Goal: Find specific page/section: Find specific page/section

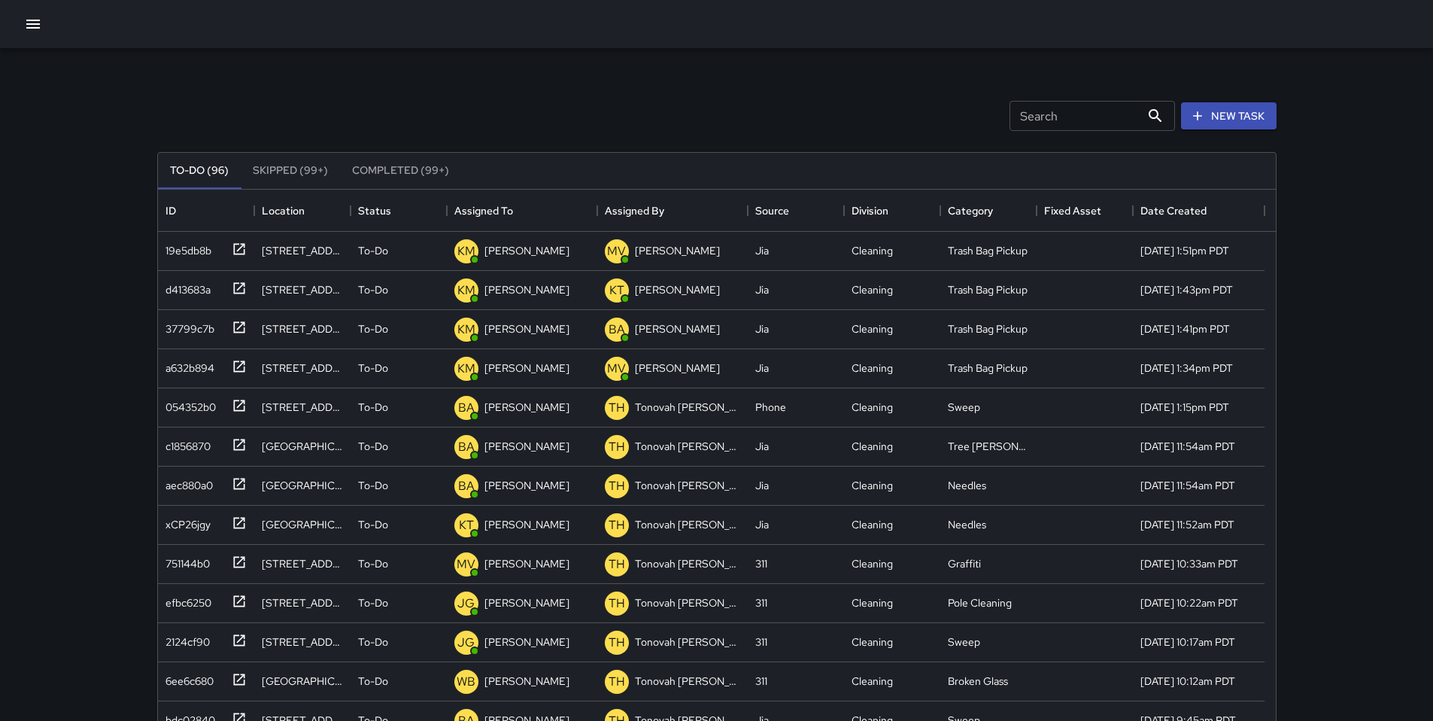
scroll to position [626, 1107]
click at [1029, 120] on input "Search" at bounding box center [1075, 116] width 131 height 30
type input "*"
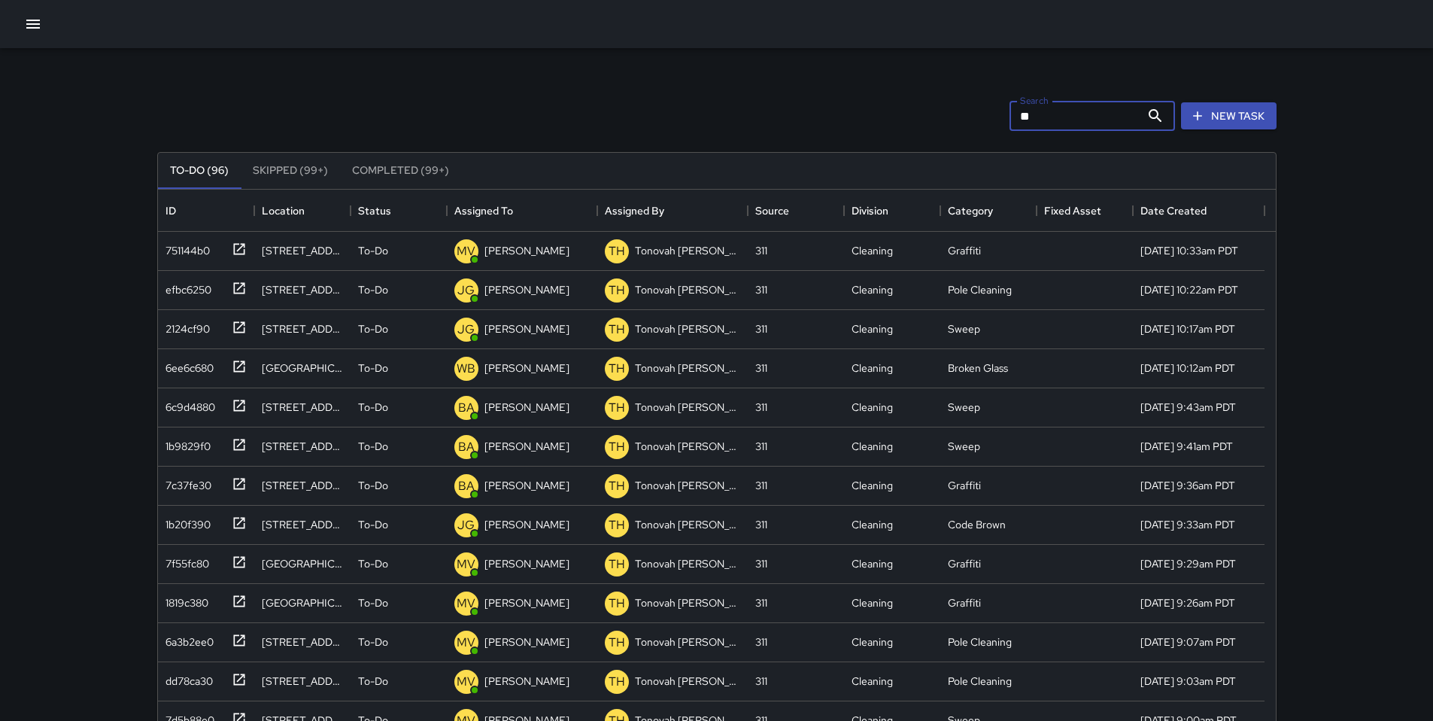
type input "*"
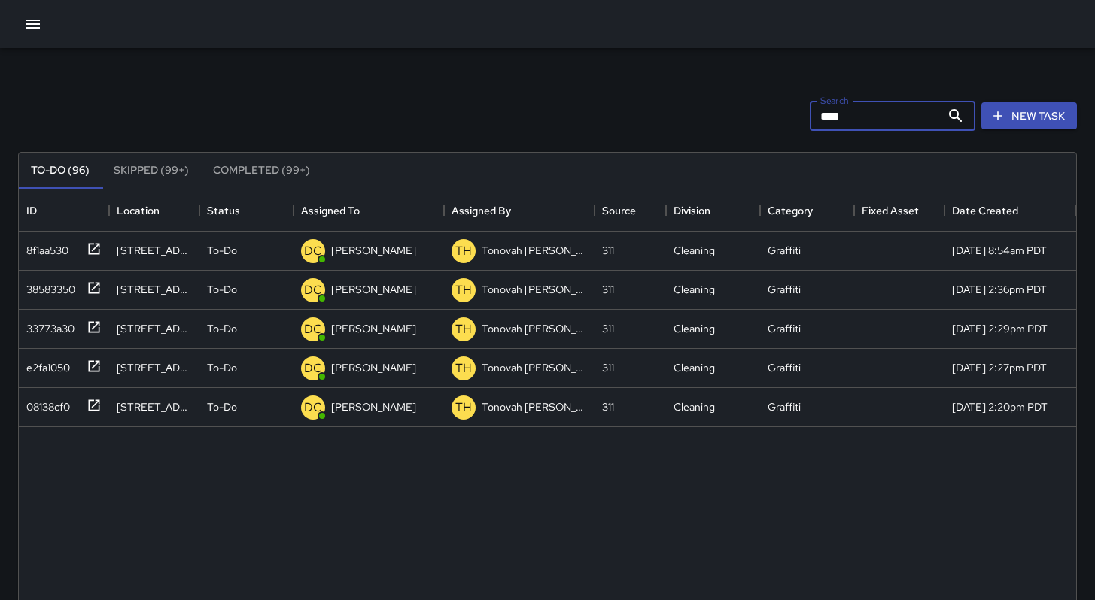
scroll to position [626, 1046]
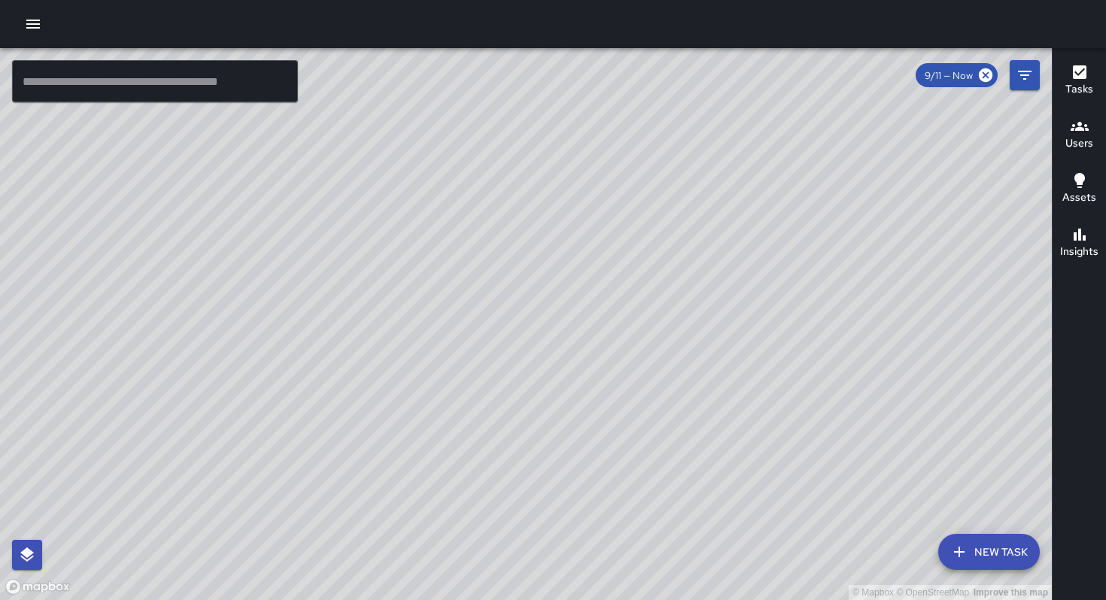
click at [32, 29] on icon "button" at bounding box center [33, 24] width 18 height 18
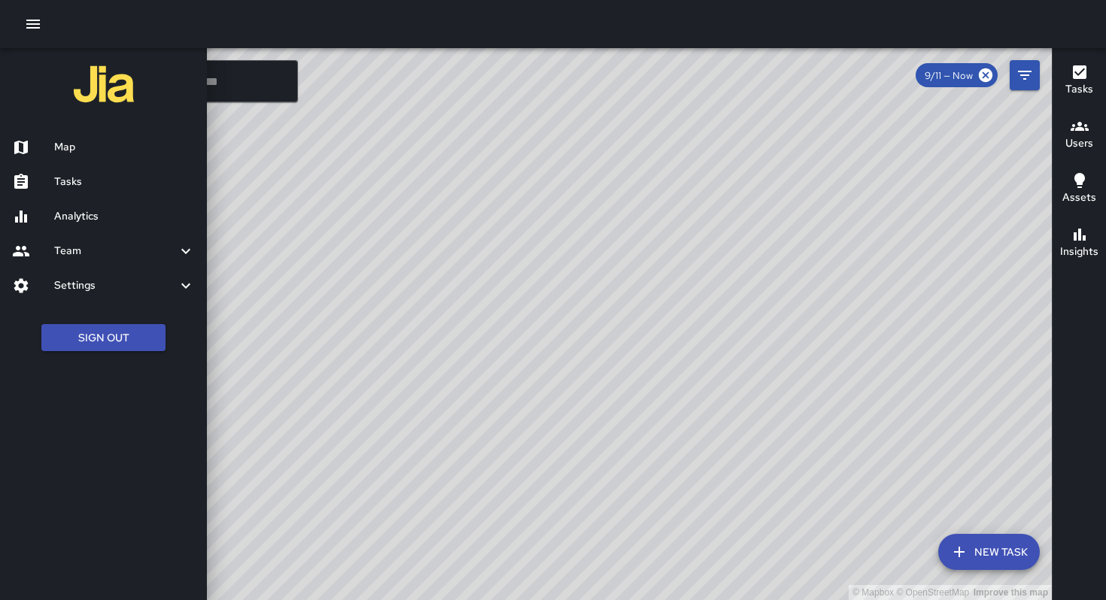
click at [68, 187] on h6 "Tasks" at bounding box center [124, 182] width 141 height 17
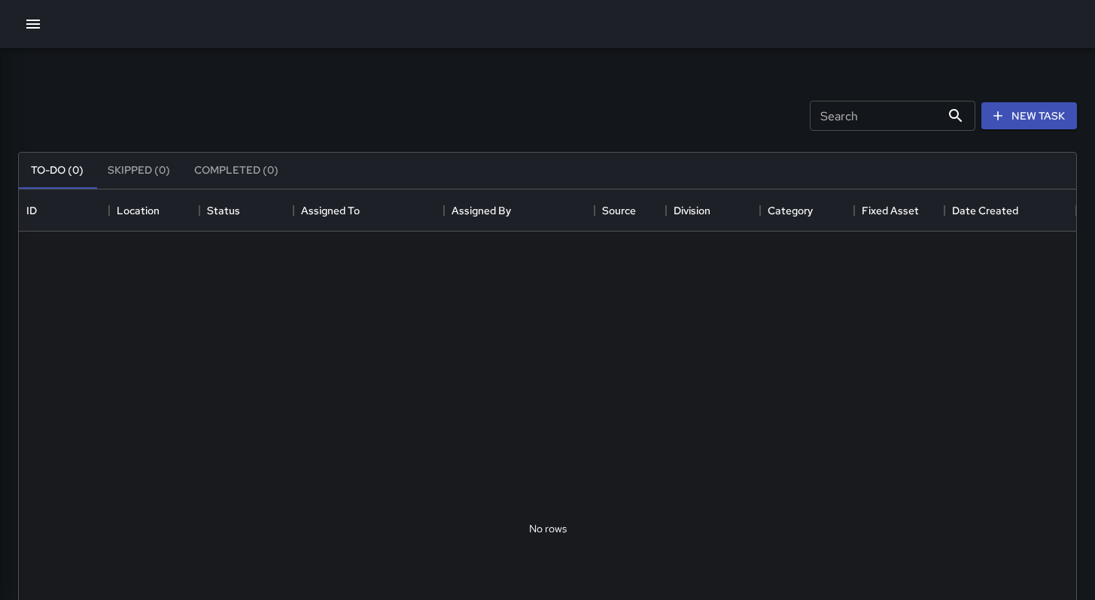
scroll to position [626, 1046]
